Goal: Find contact information: Find contact information

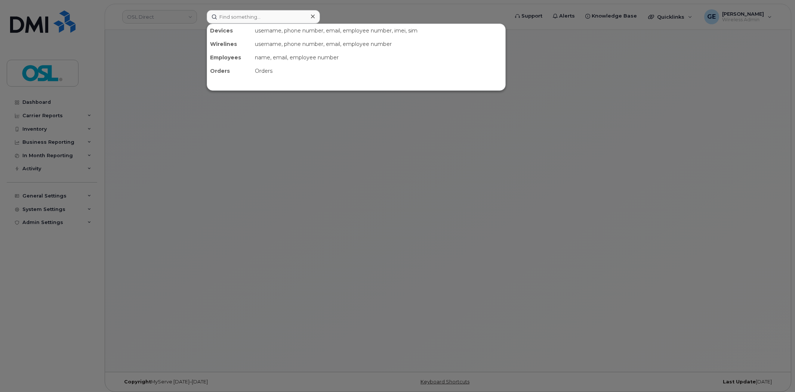
click at [238, 16] on input at bounding box center [263, 16] width 113 height 13
click at [239, 16] on input at bounding box center [263, 16] width 113 height 13
click at [260, 20] on input "[PERSON_NAME]" at bounding box center [263, 16] width 113 height 13
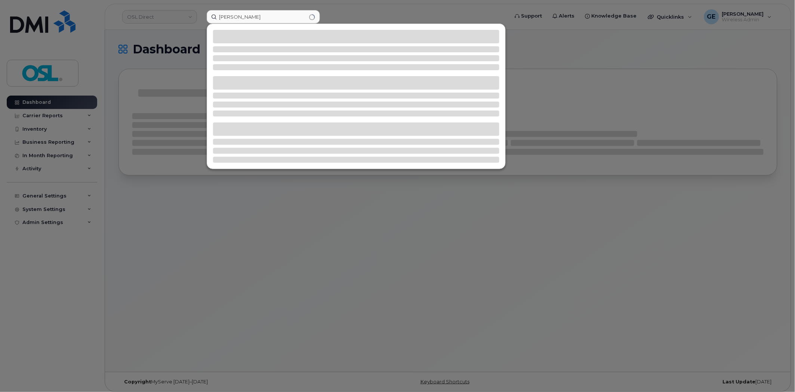
click at [262, 15] on input "[PERSON_NAME]" at bounding box center [263, 16] width 113 height 13
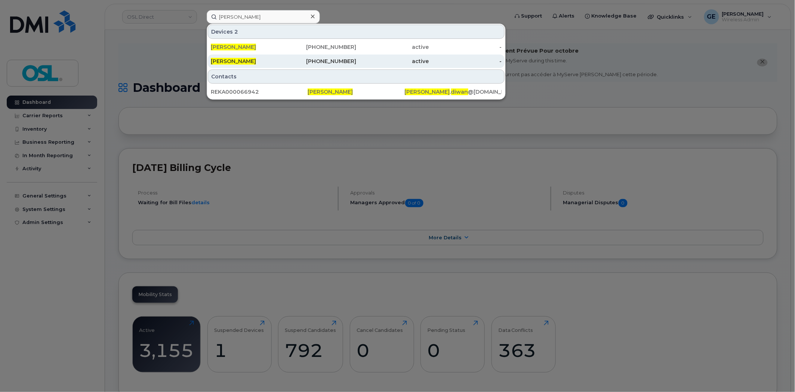
type input "[PERSON_NAME]"
click at [324, 59] on div "[PHONE_NUMBER]" at bounding box center [320, 61] width 73 height 7
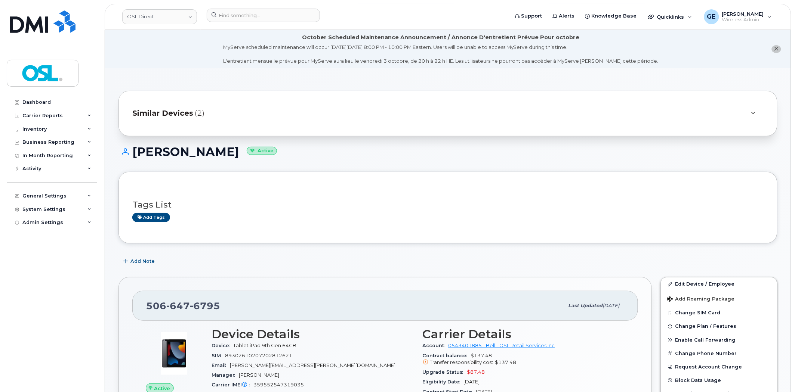
click at [293, 105] on div "Similar Devices (2)" at bounding box center [437, 114] width 610 height 18
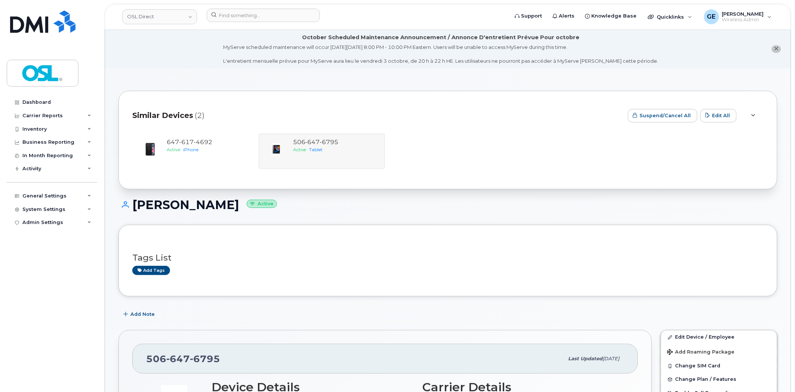
drag, startPoint x: 299, startPoint y: 107, endPoint x: 283, endPoint y: 117, distance: 18.8
click at [298, 107] on div "Similar Devices (2)" at bounding box center [377, 116] width 490 height 22
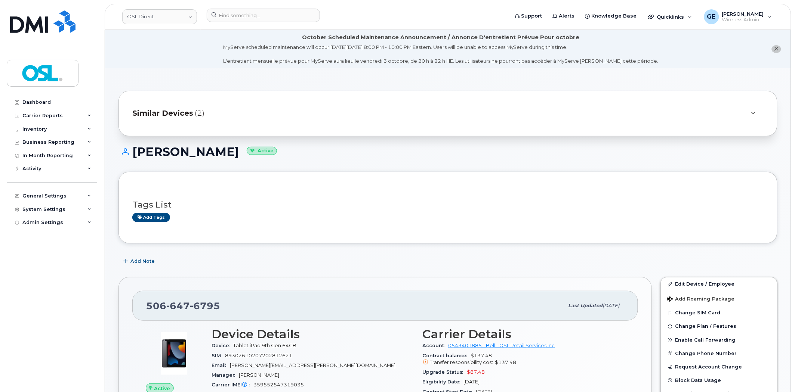
click at [272, 107] on div "Similar Devices (2)" at bounding box center [437, 114] width 610 height 18
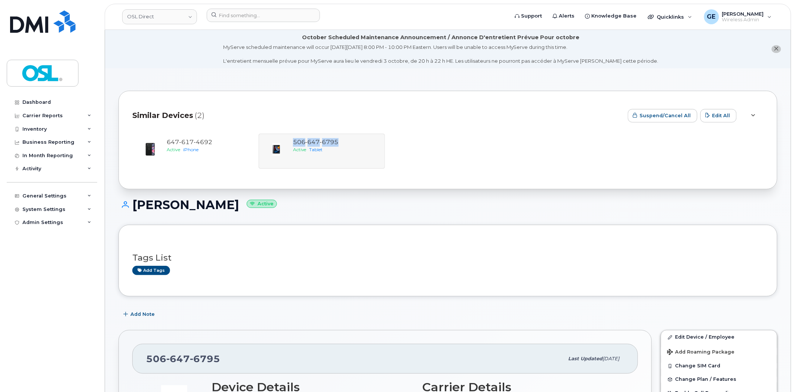
drag, startPoint x: 360, startPoint y: 144, endPoint x: 291, endPoint y: 146, distance: 68.4
click at [291, 146] on div "647 617 4692 Active iPhone 506 647 6795 Active Tablet" at bounding box center [447, 151] width 631 height 35
copy span "506 647 6795"
